Goal: Transaction & Acquisition: Purchase product/service

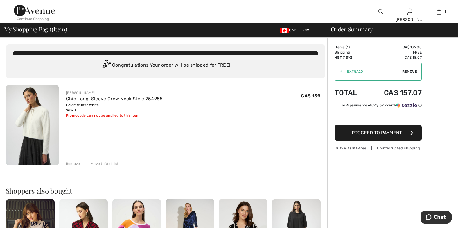
click at [29, 121] on img at bounding box center [32, 125] width 53 height 80
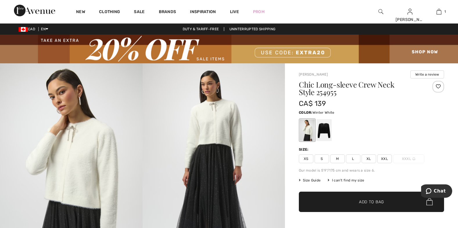
drag, startPoint x: 310, startPoint y: 129, endPoint x: 307, endPoint y: 130, distance: 3.5
click at [309, 130] on div at bounding box center [307, 130] width 15 height 22
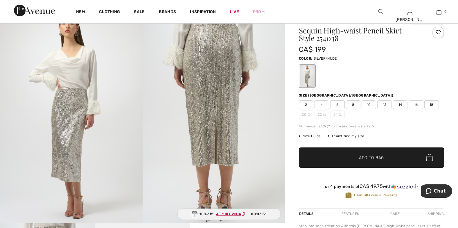
click at [66, 71] on img at bounding box center [71, 116] width 143 height 214
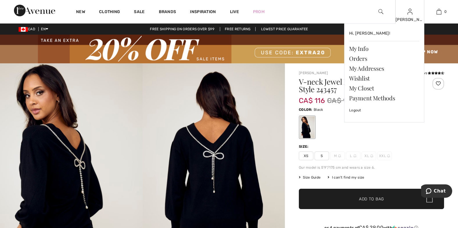
click at [410, 20] on div "[PERSON_NAME]" at bounding box center [410, 20] width 28 height 6
click at [417, 117] on link "Logout" at bounding box center [384, 110] width 70 height 15
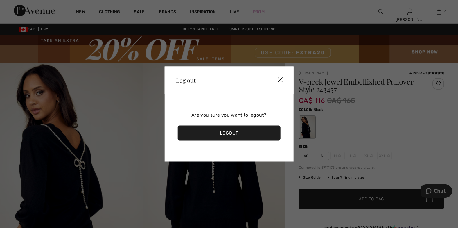
click at [439, 11] on div at bounding box center [229, 114] width 458 height 228
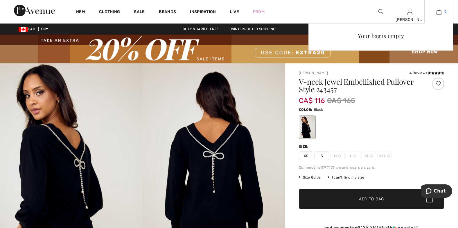
click at [438, 11] on img at bounding box center [439, 11] width 5 height 7
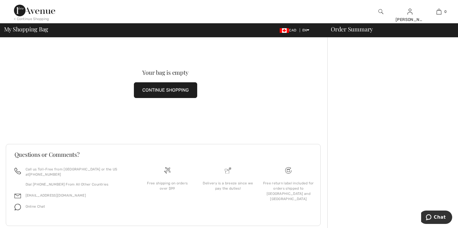
click at [184, 87] on button "CONTINUE SHOPPING" at bounding box center [165, 90] width 63 height 16
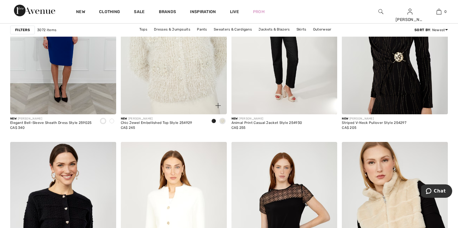
click at [183, 60] on img at bounding box center [174, 34] width 106 height 159
click at [187, 75] on img at bounding box center [174, 34] width 106 height 159
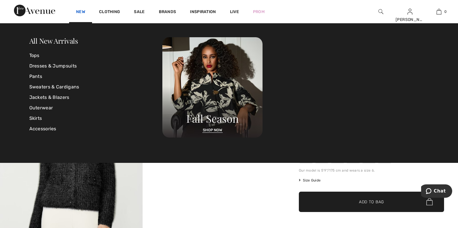
click at [79, 10] on link "New" at bounding box center [80, 12] width 9 height 6
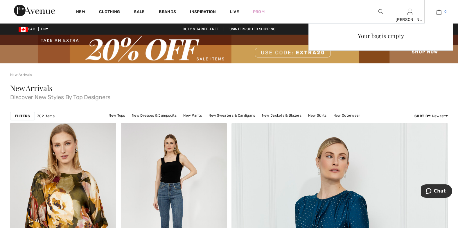
click at [441, 11] on link "0" at bounding box center [439, 11] width 28 height 7
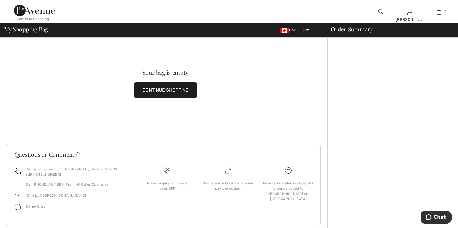
click at [174, 89] on button "CONTINUE SHOPPING" at bounding box center [165, 90] width 63 height 16
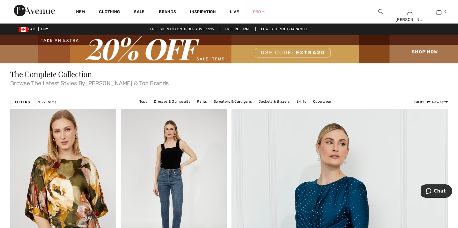
click at [176, 97] on div "Filters 3072 items Tops Dresses & Jumpsuits Pants Sweaters & Cardigans Jackets …" at bounding box center [229, 101] width 438 height 13
click at [176, 99] on link "Dresses & Jumpsuits" at bounding box center [172, 102] width 42 height 8
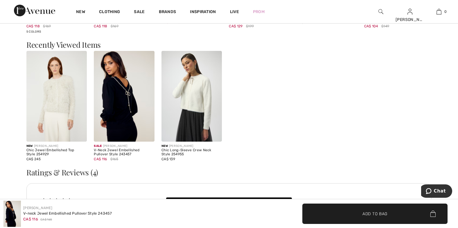
scroll to position [660, 0]
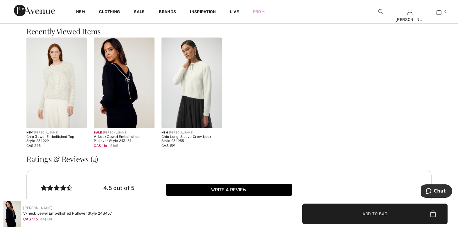
click at [190, 78] on img at bounding box center [192, 82] width 61 height 91
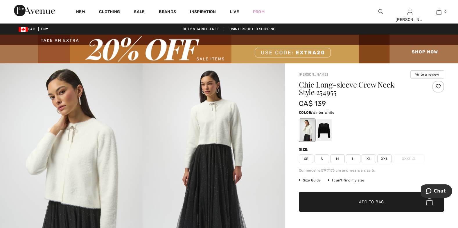
click at [308, 124] on div at bounding box center [307, 130] width 15 height 22
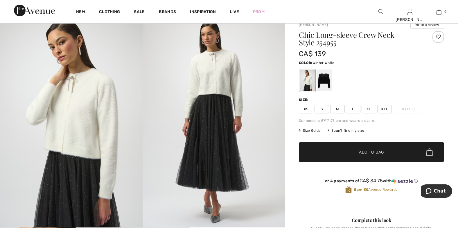
scroll to position [44, 0]
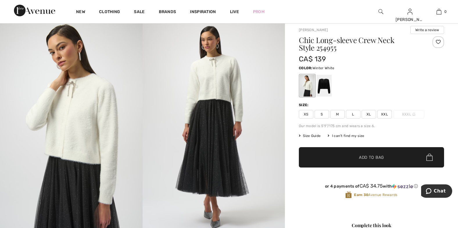
click at [354, 111] on span "L" at bounding box center [353, 114] width 15 height 9
click at [368, 153] on span "✔ Added to Bag Add to Bag" at bounding box center [371, 157] width 145 height 20
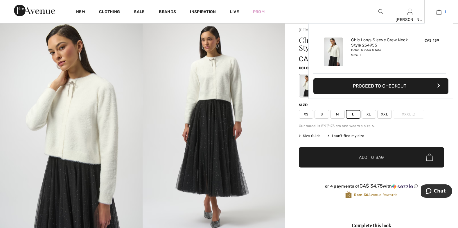
click at [440, 11] on img at bounding box center [439, 11] width 5 height 7
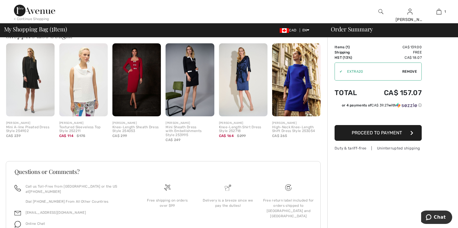
scroll to position [156, 0]
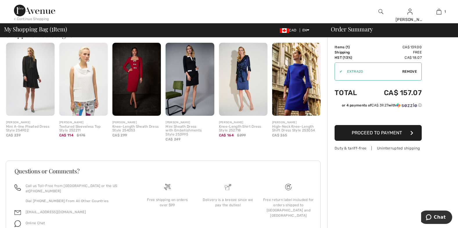
click at [132, 68] on img at bounding box center [136, 79] width 49 height 73
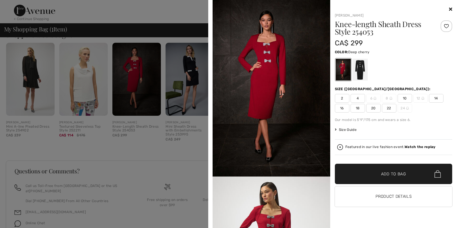
scroll to position [180, 0]
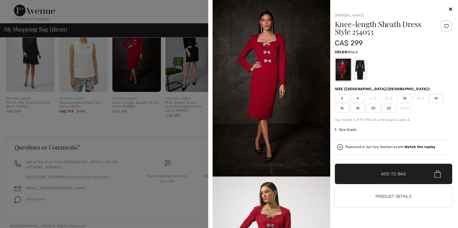
click at [360, 63] on div at bounding box center [360, 70] width 15 height 22
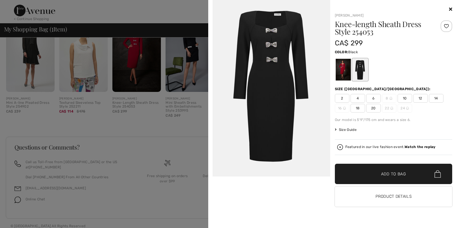
click at [286, 103] on img at bounding box center [272, 88] width 118 height 176
click at [272, 51] on img at bounding box center [272, 88] width 118 height 176
click at [130, 52] on div at bounding box center [229, 114] width 458 height 228
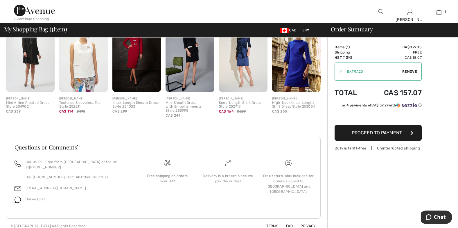
click at [134, 62] on img at bounding box center [136, 55] width 49 height 73
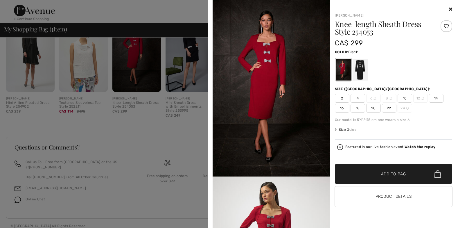
click at [364, 67] on div at bounding box center [360, 70] width 15 height 22
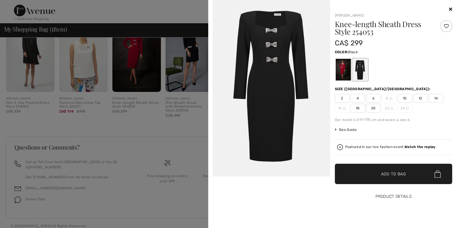
click at [397, 194] on button "Product Details" at bounding box center [394, 196] width 118 height 20
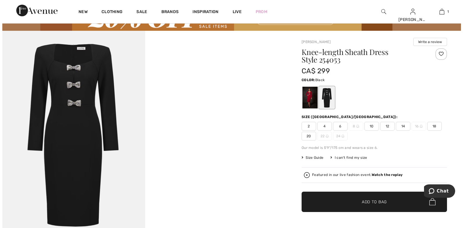
scroll to position [16, 0]
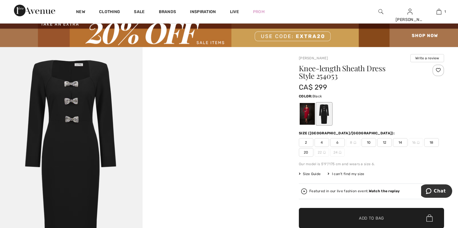
click at [77, 122] on img at bounding box center [71, 154] width 143 height 214
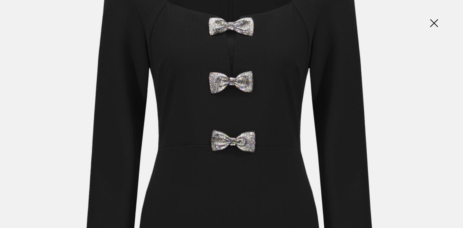
scroll to position [127, 0]
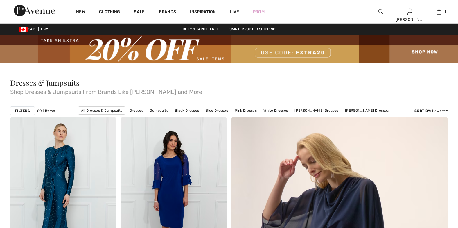
checkbox input "true"
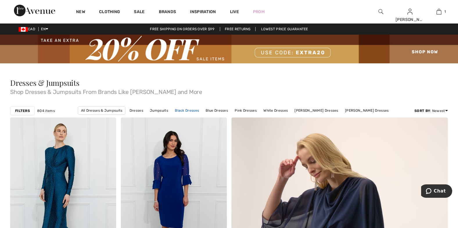
click at [192, 109] on link "Black Dresses" at bounding box center [187, 111] width 30 height 8
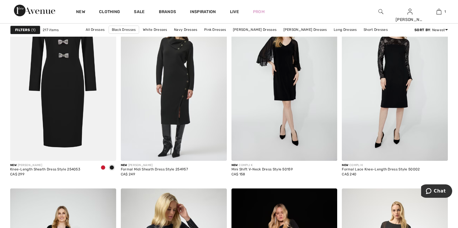
scroll to position [378, 0]
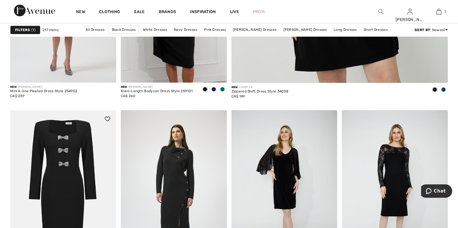
drag, startPoint x: 64, startPoint y: 144, endPoint x: 69, endPoint y: 144, distance: 5.5
click at [64, 144] on img at bounding box center [63, 189] width 106 height 159
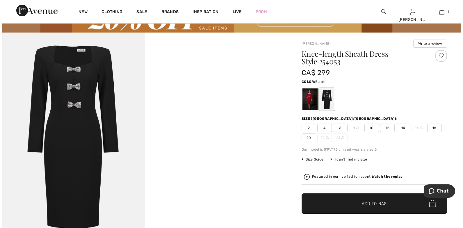
scroll to position [15, 0]
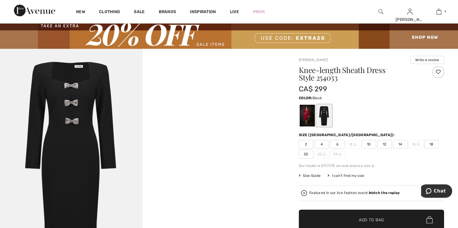
click at [325, 116] on div at bounding box center [324, 116] width 15 height 22
click at [63, 103] on img at bounding box center [71, 156] width 143 height 214
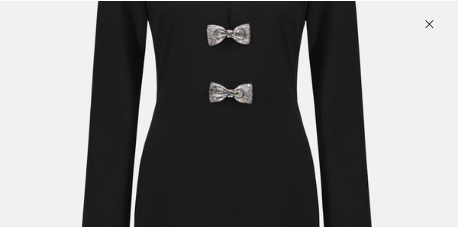
scroll to position [0, 0]
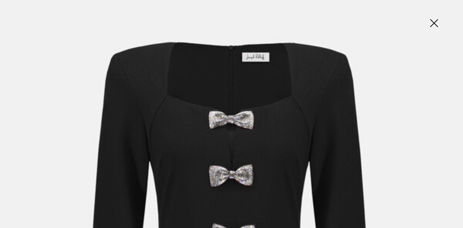
click at [434, 24] on img at bounding box center [433, 24] width 29 height 30
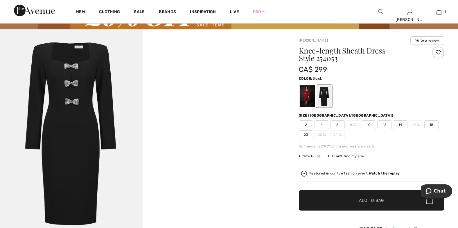
scroll to position [63, 0]
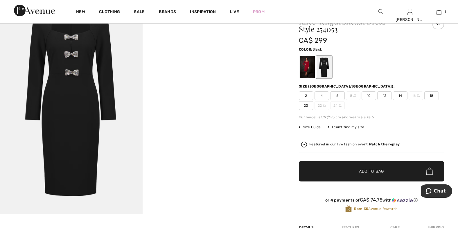
click at [322, 62] on div at bounding box center [324, 67] width 15 height 22
click at [325, 69] on div at bounding box center [324, 67] width 15 height 22
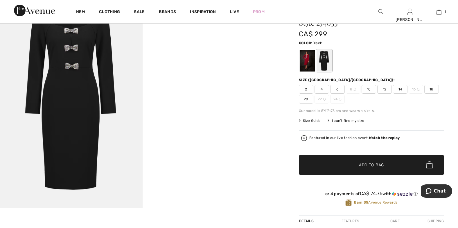
scroll to position [0, 0]
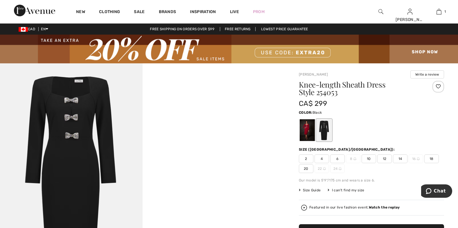
click at [386, 157] on span "12" at bounding box center [385, 158] width 15 height 9
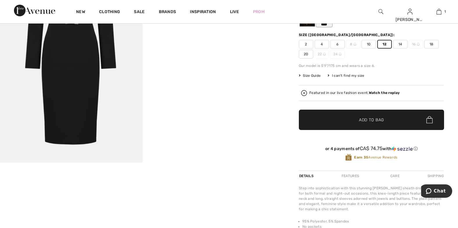
scroll to position [145, 0]
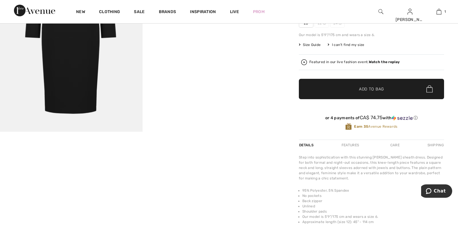
drag, startPoint x: 383, startPoint y: 88, endPoint x: 348, endPoint y: 83, distance: 35.2
click at [383, 88] on span "Add to Bag" at bounding box center [371, 89] width 25 height 6
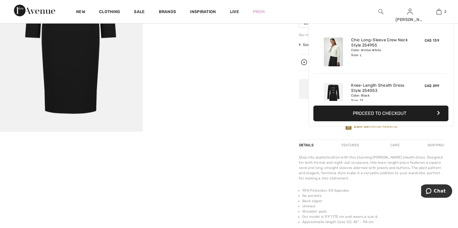
scroll to position [18, 0]
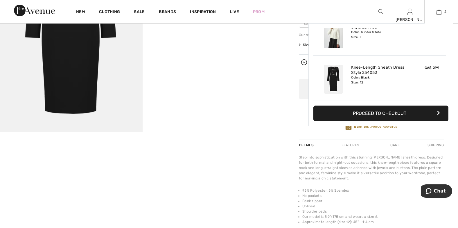
click at [371, 109] on button "Proceed to Checkout" at bounding box center [381, 113] width 135 height 16
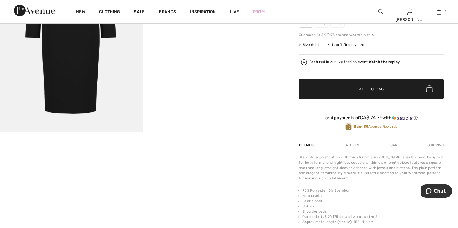
scroll to position [0, 0]
